Goal: Task Accomplishment & Management: Manage account settings

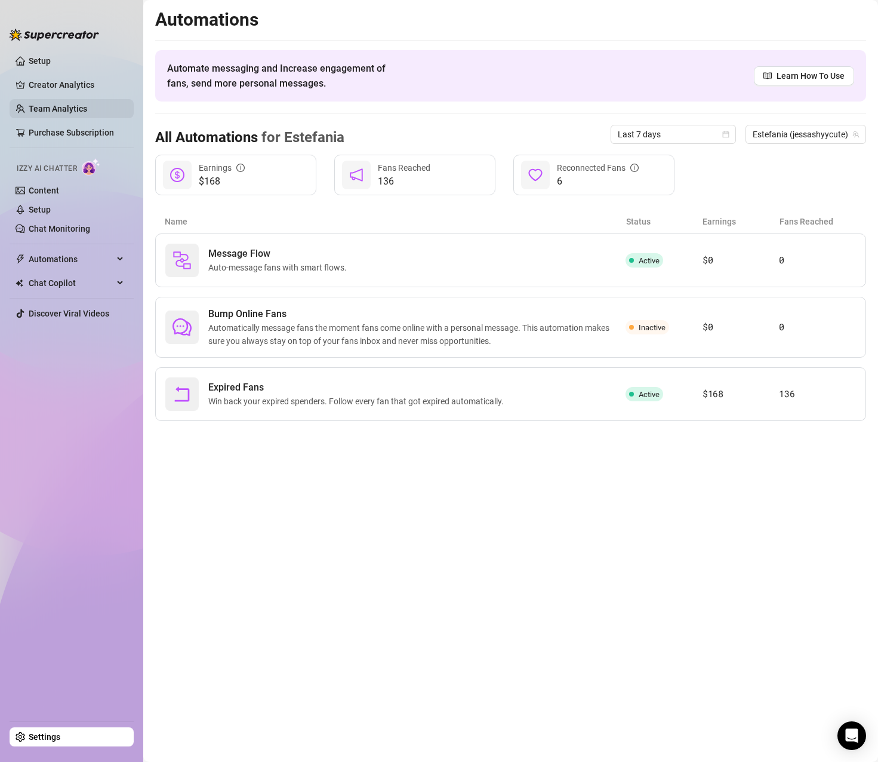
click at [62, 108] on link "Team Analytics" at bounding box center [58, 109] width 59 height 10
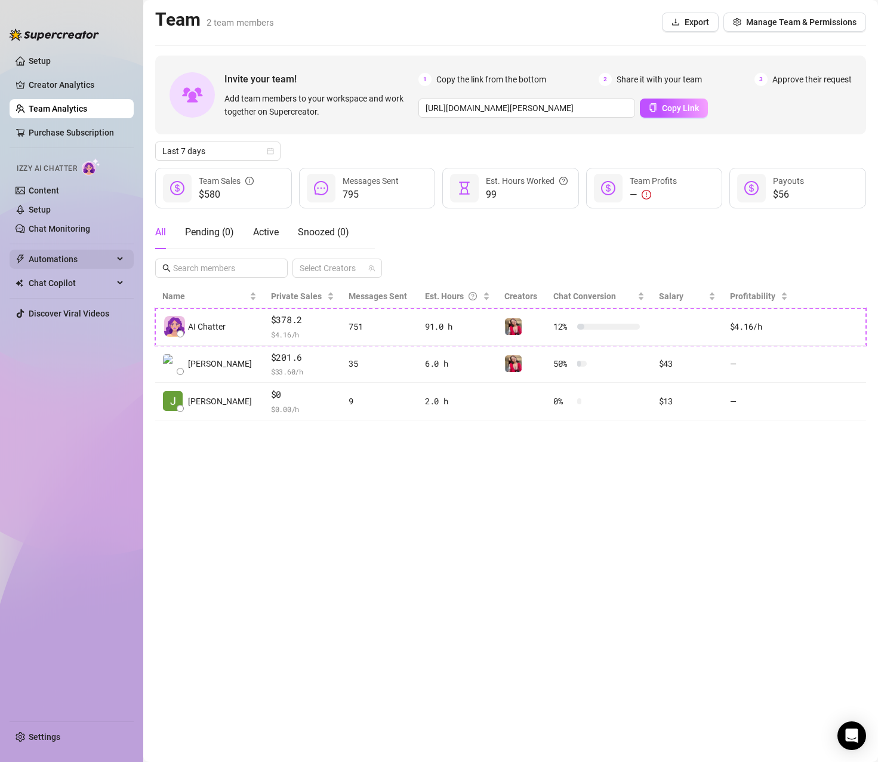
click at [69, 261] on span "Automations" at bounding box center [71, 259] width 85 height 19
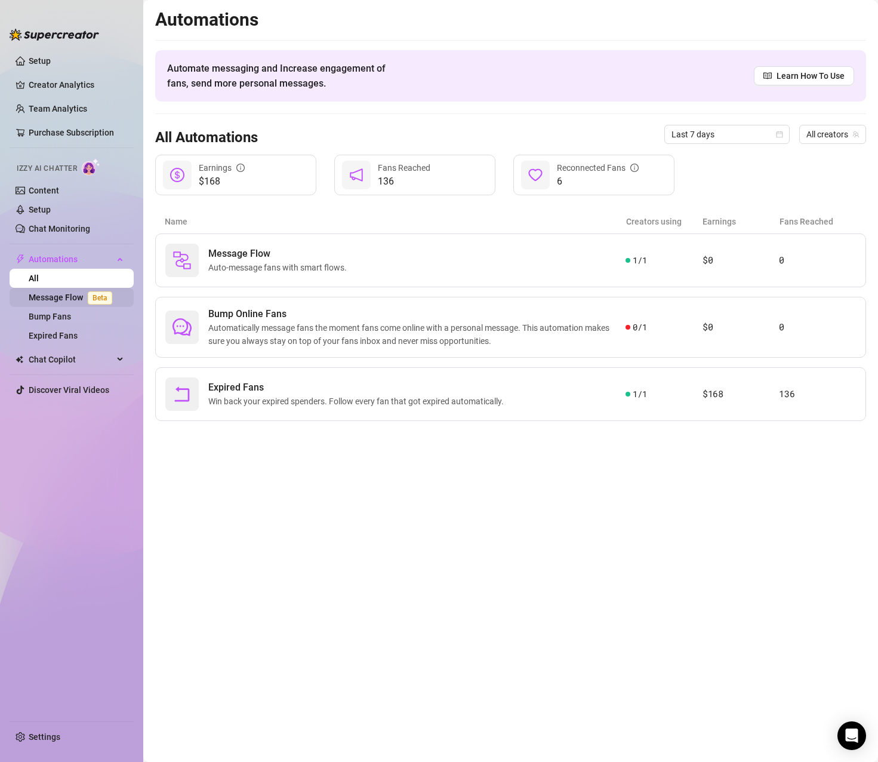
click at [37, 297] on link "Message Flow Beta" at bounding box center [73, 298] width 88 height 10
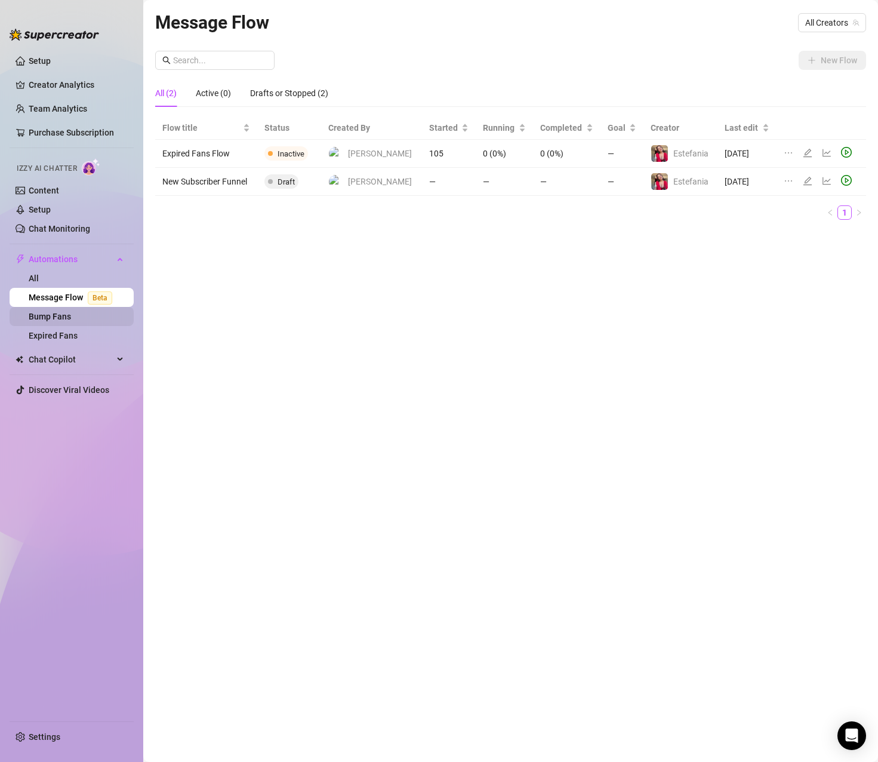
click at [71, 321] on link "Bump Fans" at bounding box center [50, 317] width 42 height 10
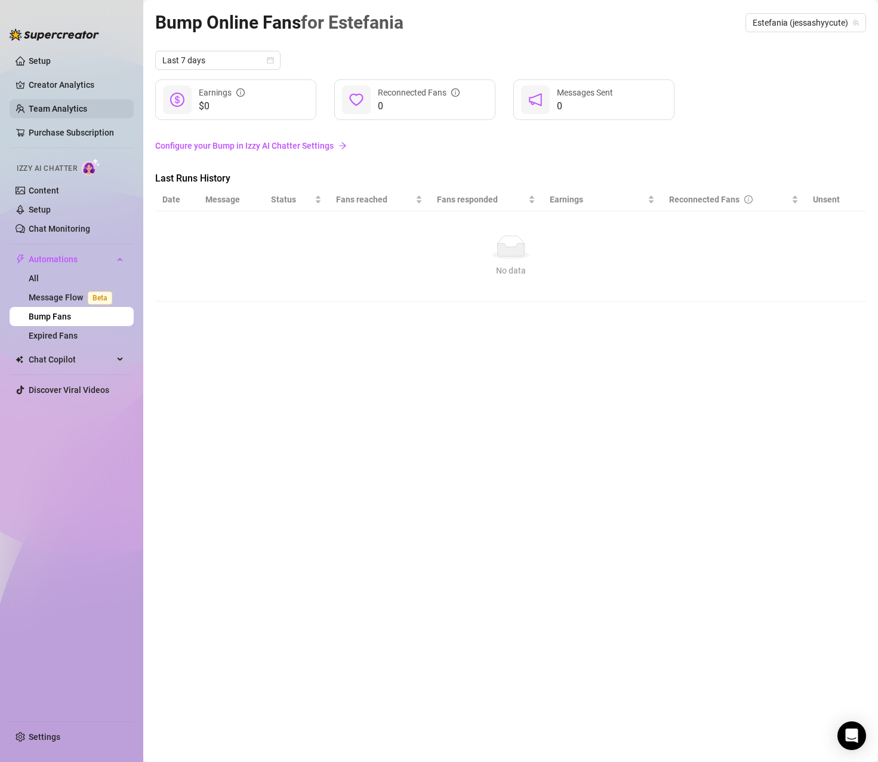
click at [50, 106] on link "Team Analytics" at bounding box center [58, 109] width 59 height 10
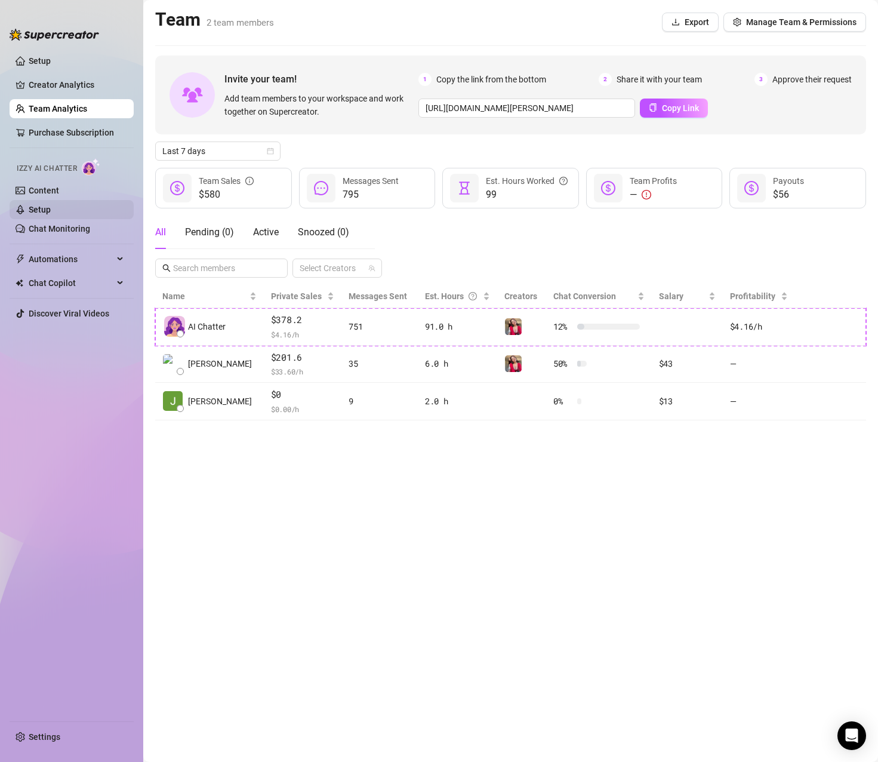
click at [51, 214] on link "Setup" at bounding box center [40, 210] width 22 height 10
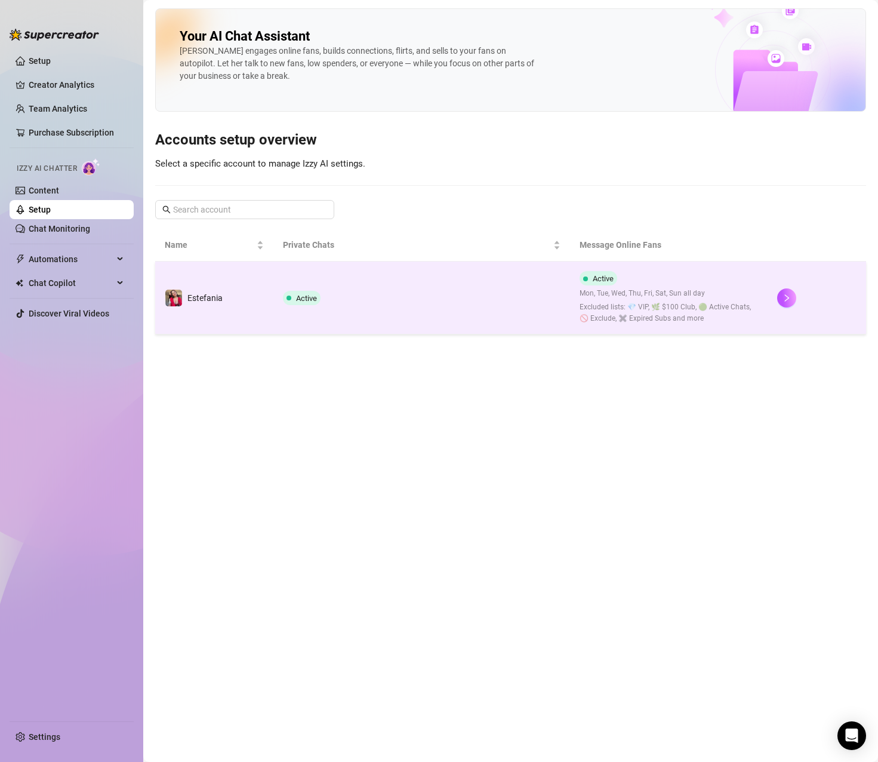
click at [418, 298] on td "Active" at bounding box center [421, 297] width 296 height 73
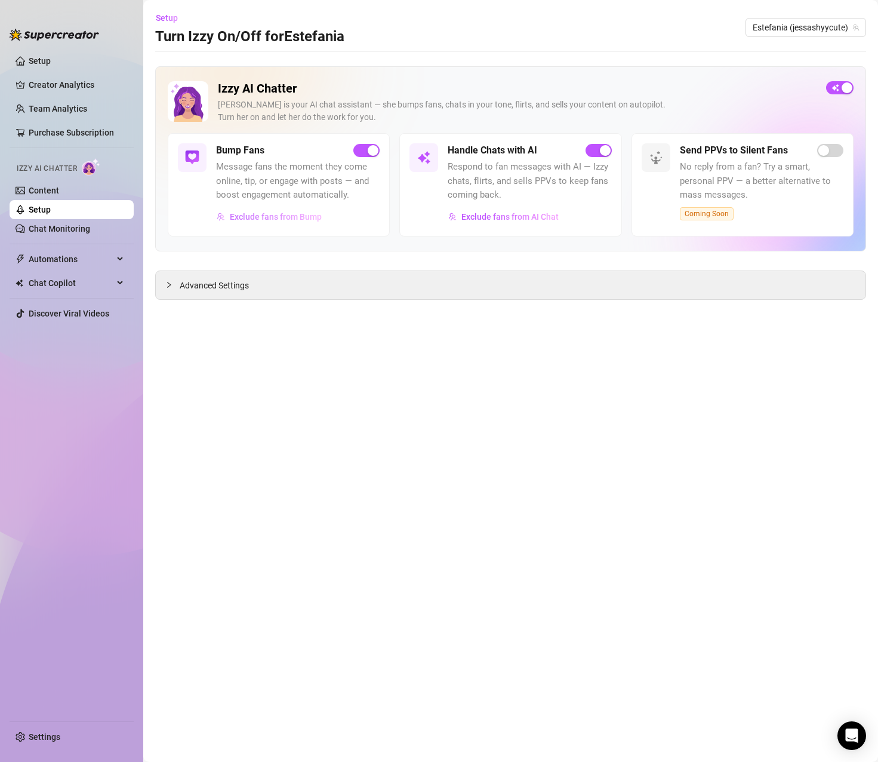
click at [284, 219] on span "Exclude fans from Bump" at bounding box center [276, 217] width 92 height 10
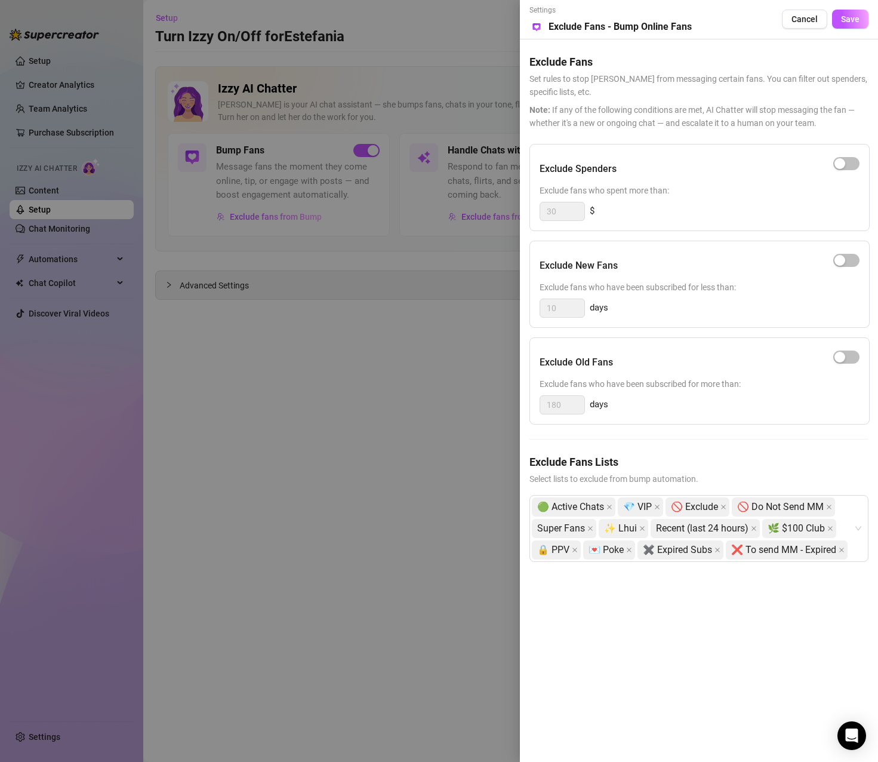
click at [442, 380] on div at bounding box center [439, 381] width 878 height 762
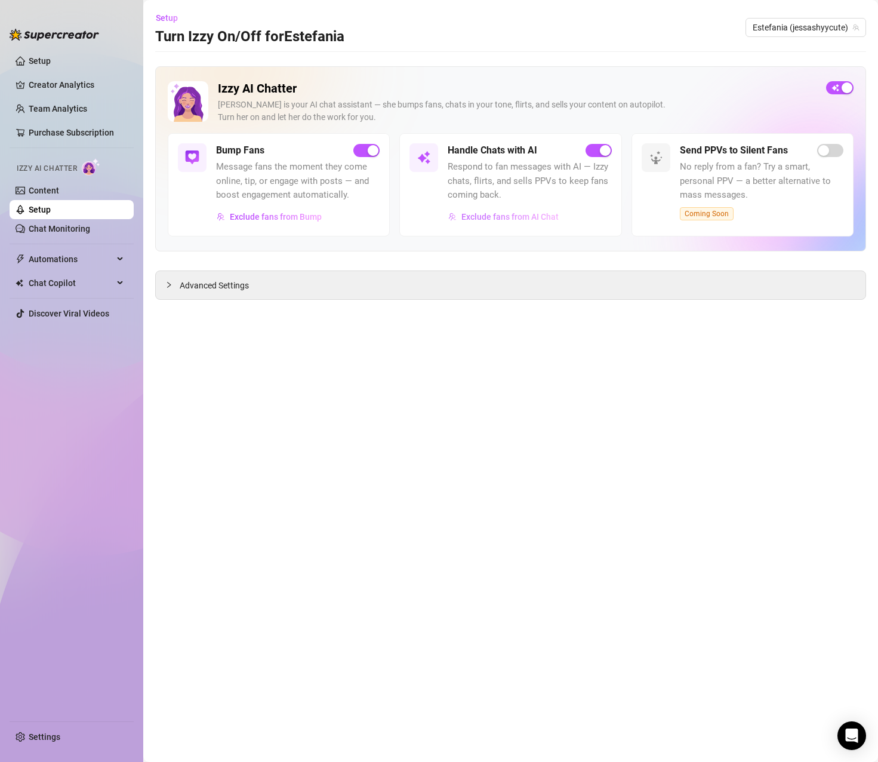
click at [466, 210] on button "Exclude fans from AI Chat" at bounding box center [504, 216] width 112 height 19
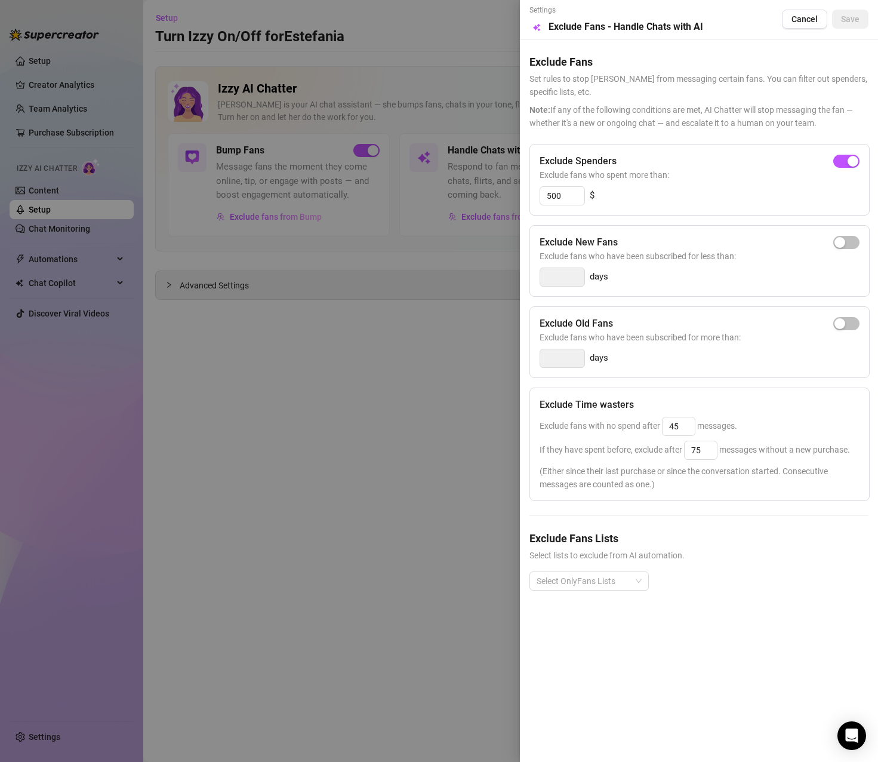
click at [423, 358] on div at bounding box center [439, 381] width 878 height 762
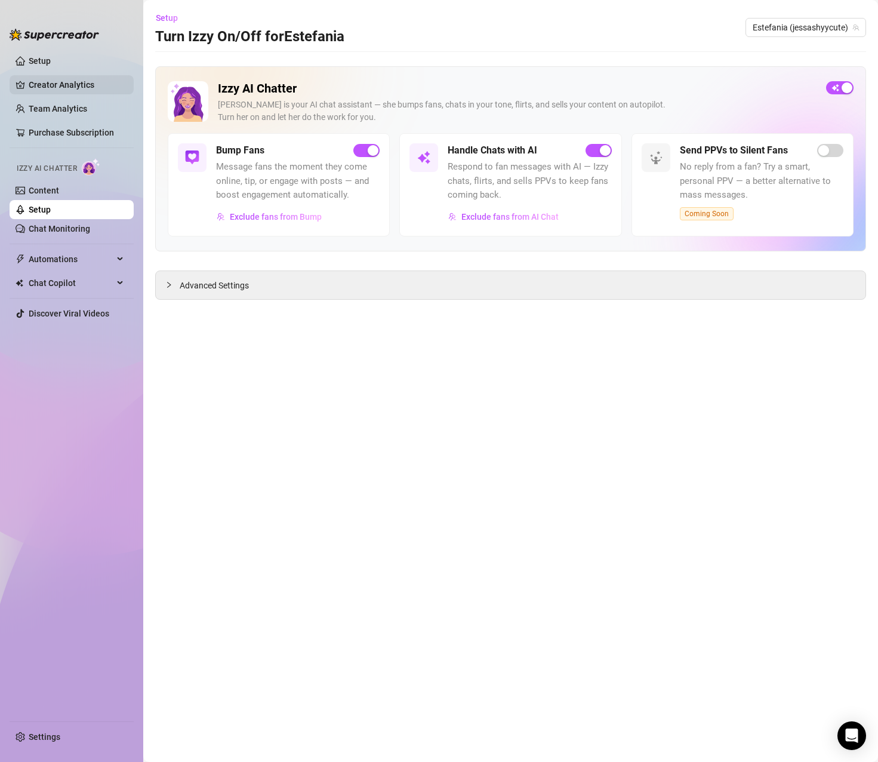
click at [40, 80] on link "Creator Analytics" at bounding box center [77, 84] width 96 height 19
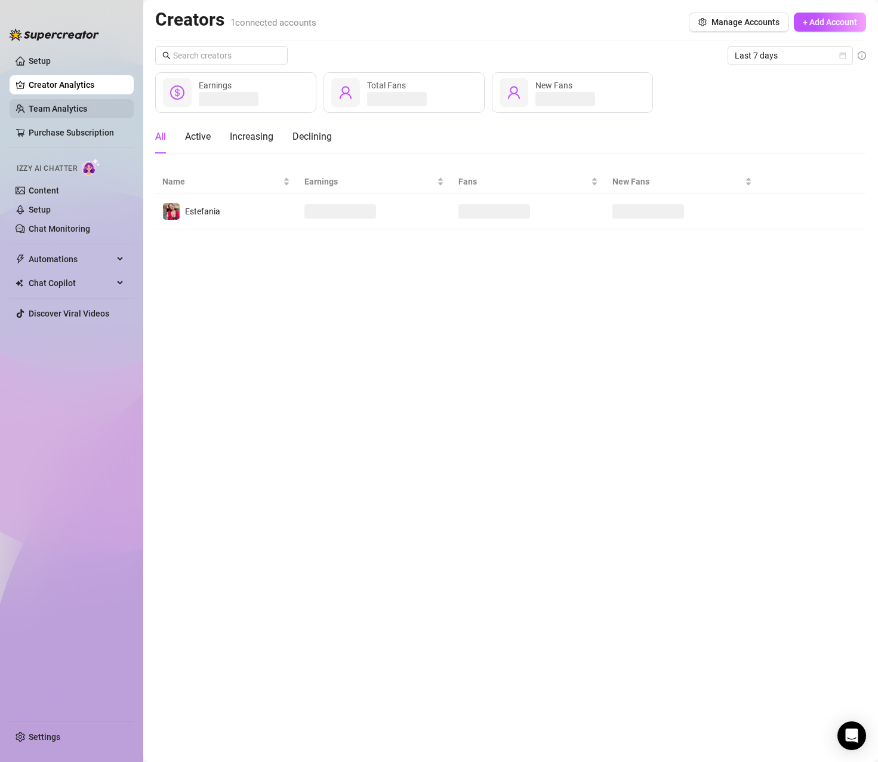
click at [41, 104] on link "Team Analytics" at bounding box center [58, 109] width 59 height 10
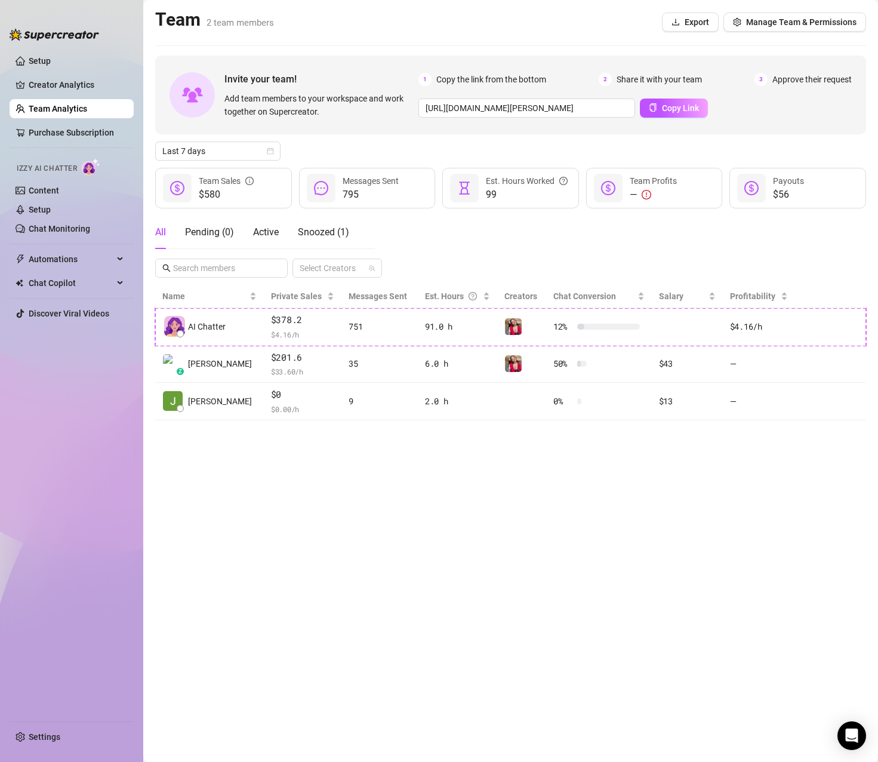
click at [682, 456] on main "Team 2 team members Export Manage Team & Permissions Invite your team! Add team…" at bounding box center [510, 381] width 735 height 762
click at [456, 528] on main "Team 2 team members Export Manage Team & Permissions Invite your team! Add team…" at bounding box center [510, 381] width 735 height 762
